Goal: Information Seeking & Learning: Learn about a topic

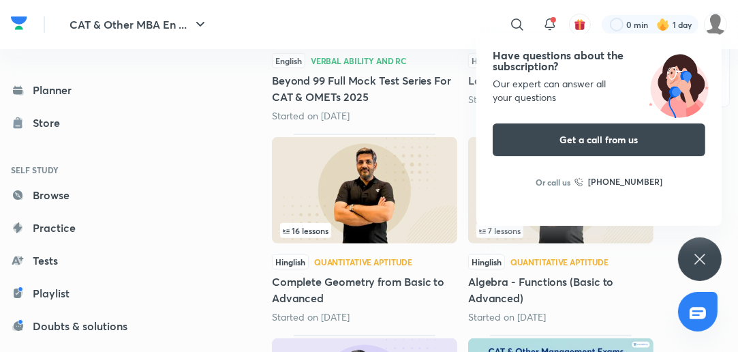
click at [636, 70] on img at bounding box center [679, 84] width 86 height 68
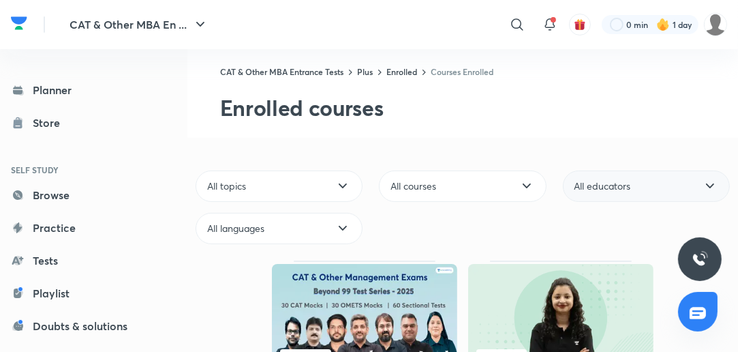
click at [661, 183] on div "All educators" at bounding box center [646, 185] width 167 height 31
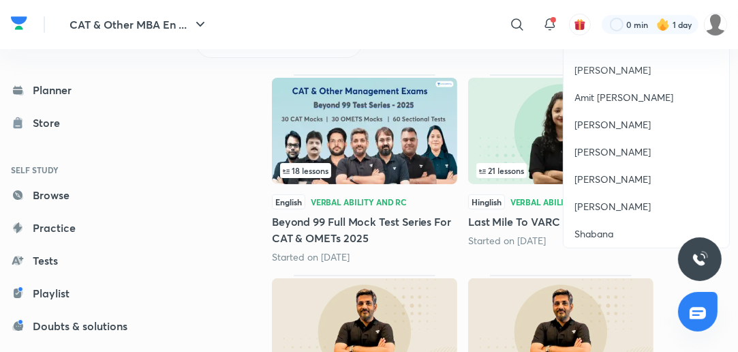
scroll to position [327, 0]
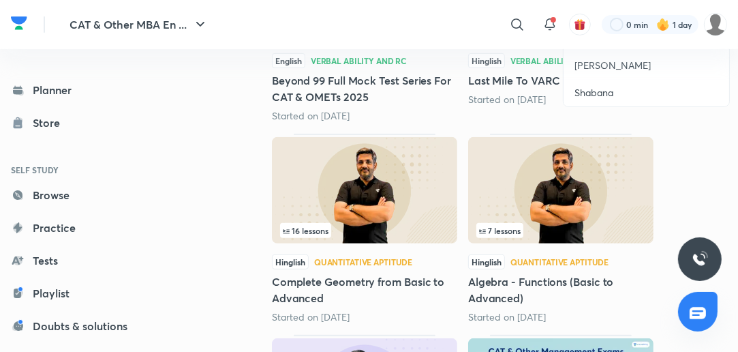
click at [641, 94] on div "Shabana" at bounding box center [647, 92] width 166 height 27
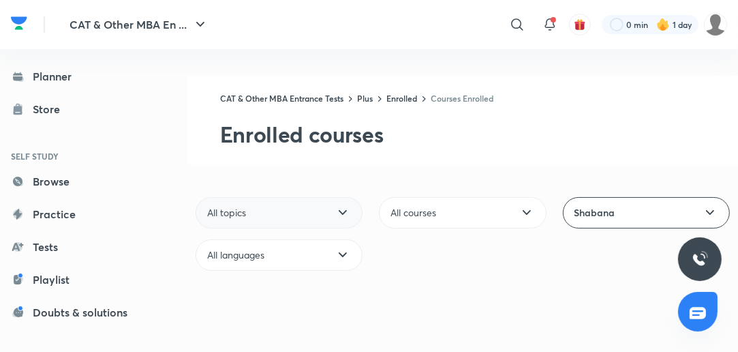
scroll to position [122, 0]
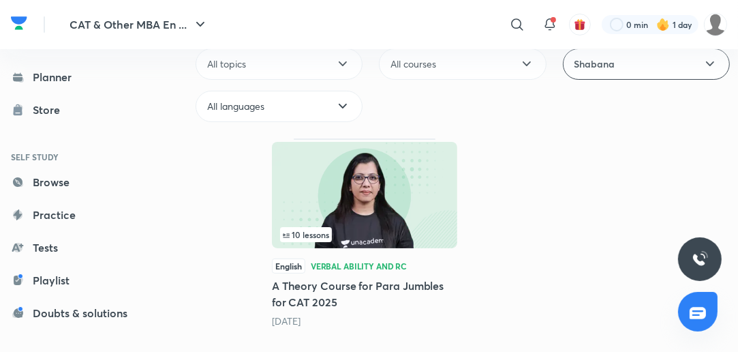
click at [325, 227] on span "10 lessons" at bounding box center [306, 234] width 52 height 15
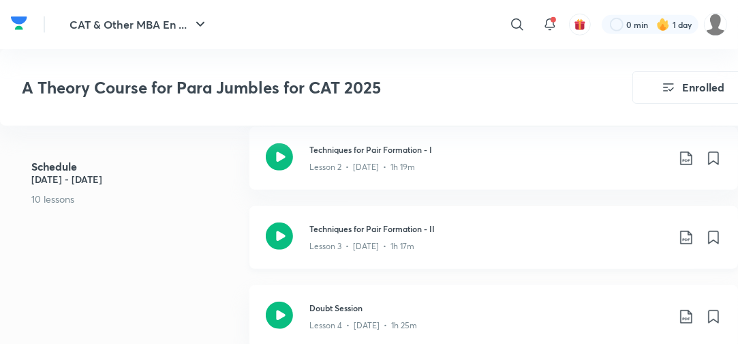
scroll to position [668, 0]
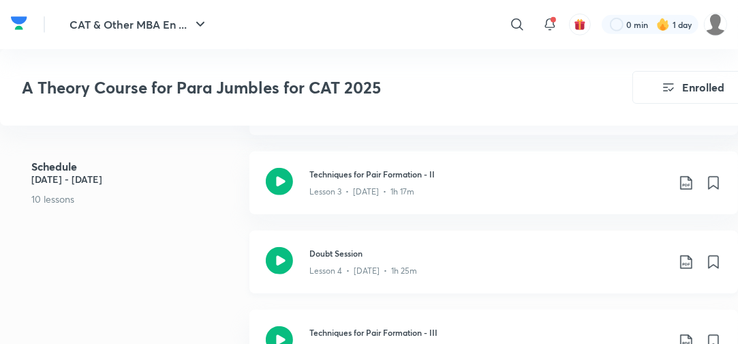
click at [344, 241] on div "Doubt Session Lesson 4 • Nov 21 • 1h 25m" at bounding box center [494, 261] width 489 height 63
